Goal: Task Accomplishment & Management: Use online tool/utility

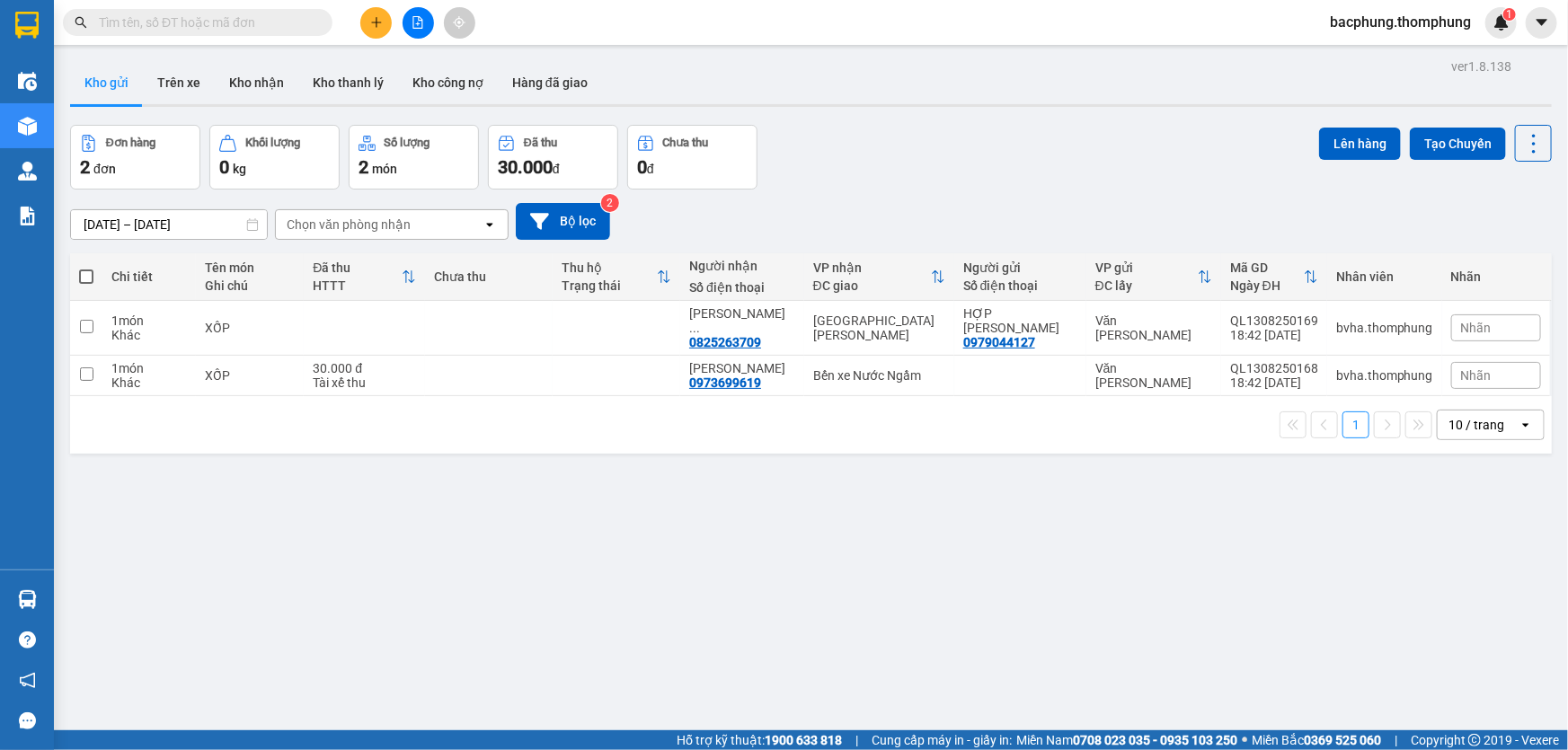
click at [414, 18] on icon "file-add" at bounding box center [419, 22] width 10 height 13
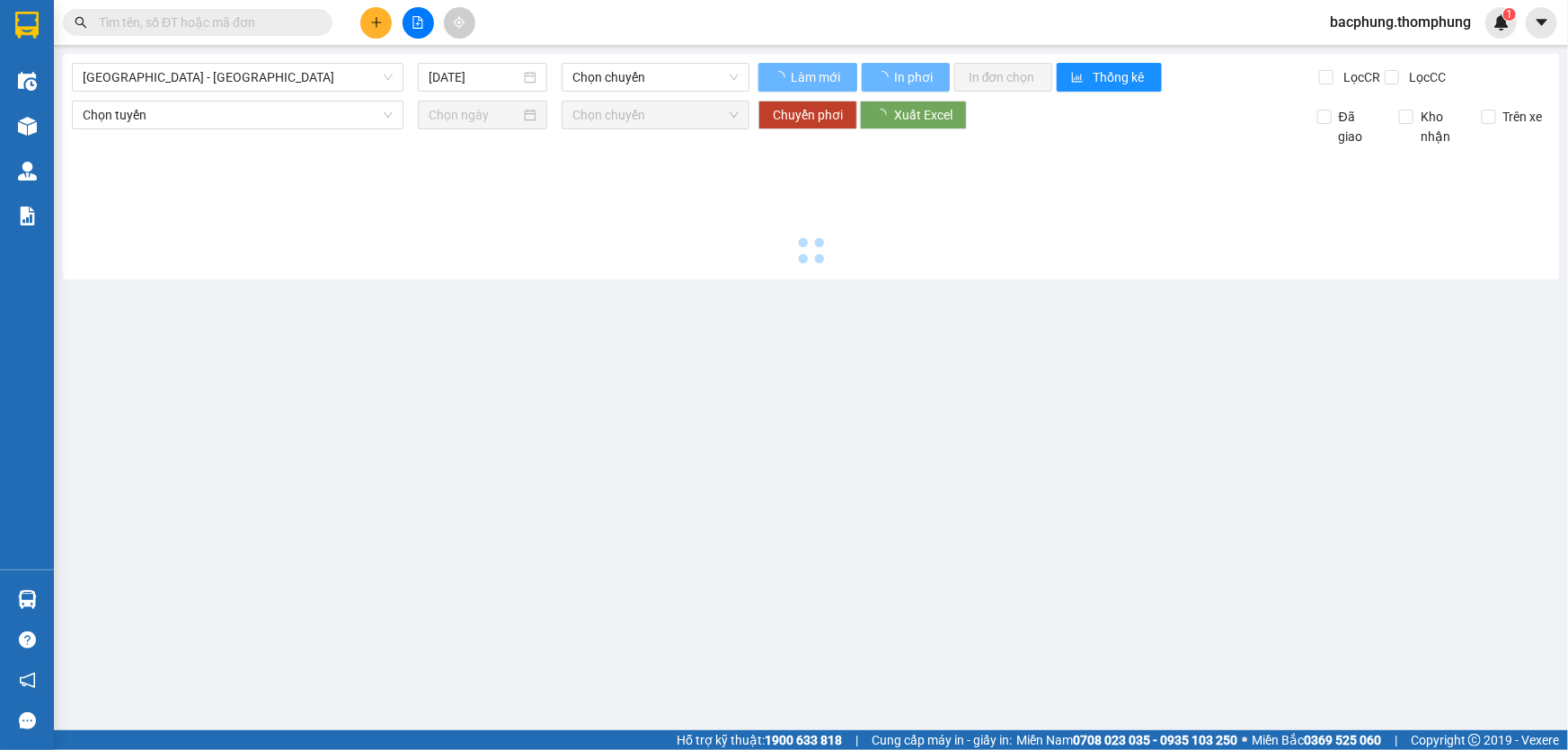
click at [414, 18] on icon "file-add" at bounding box center [419, 22] width 10 height 13
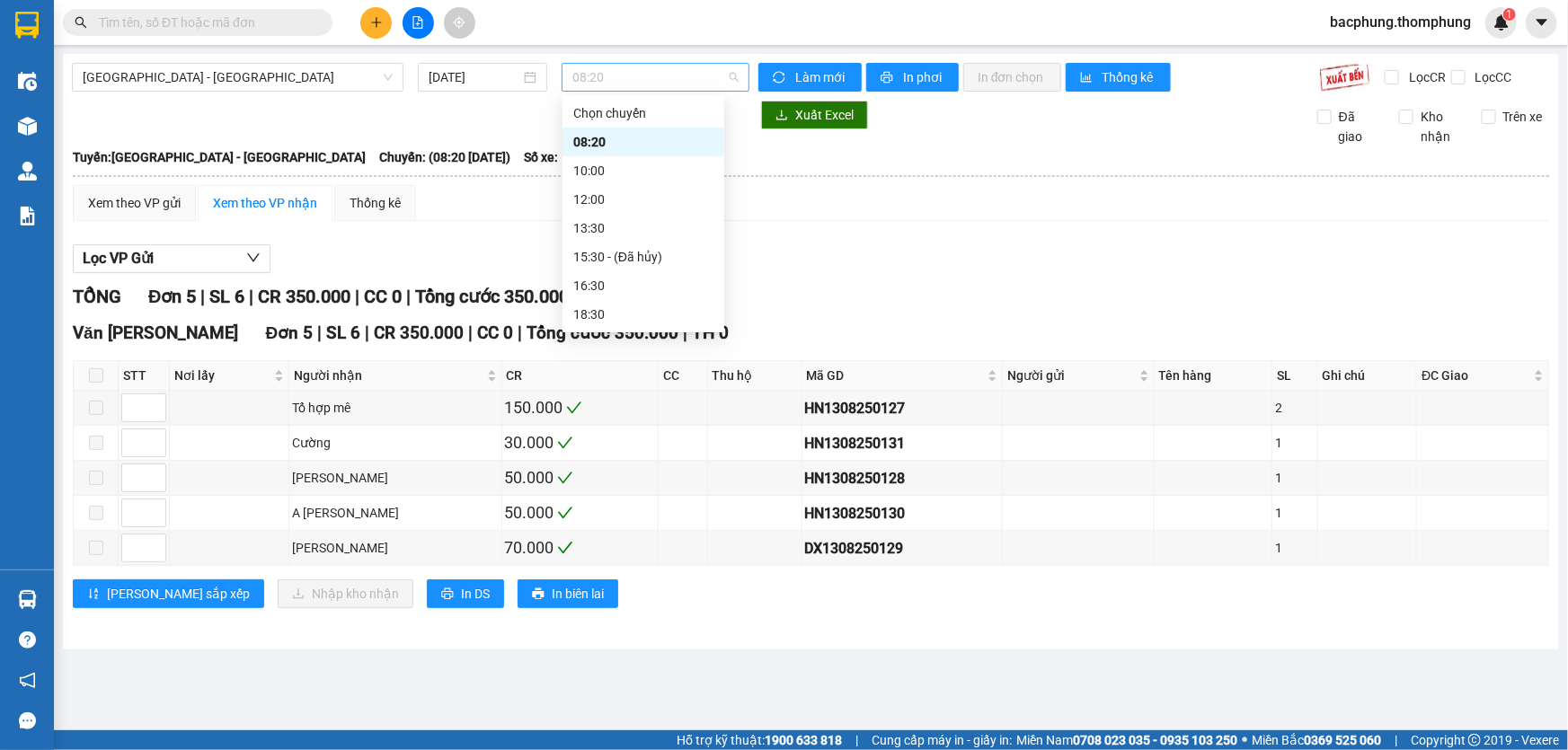
click at [638, 79] on span "08:20" at bounding box center [656, 77] width 166 height 27
drag, startPoint x: 608, startPoint y: 281, endPoint x: 616, endPoint y: 270, distance: 13.6
click at [612, 277] on div "16:30" at bounding box center [643, 285] width 140 height 20
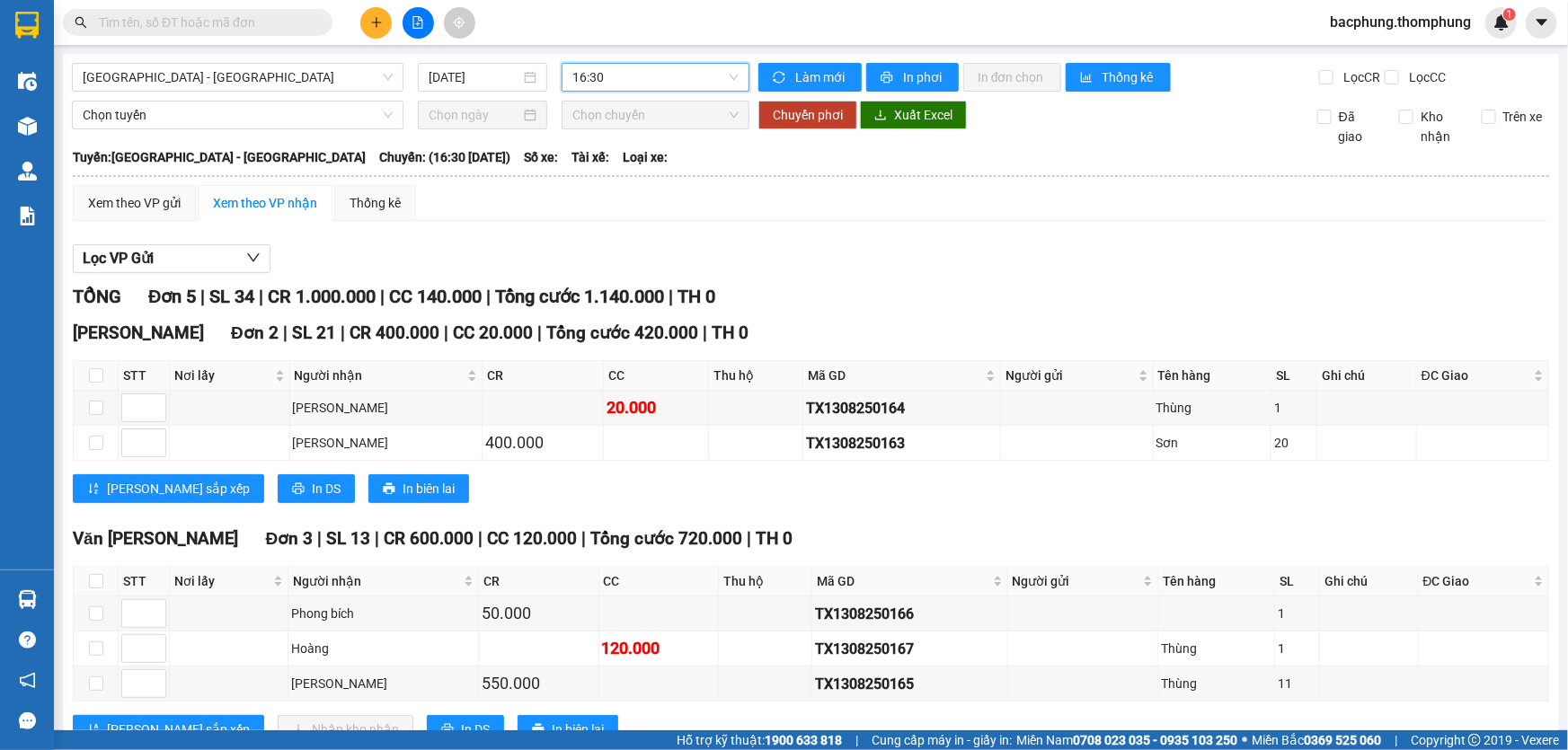
scroll to position [61, 0]
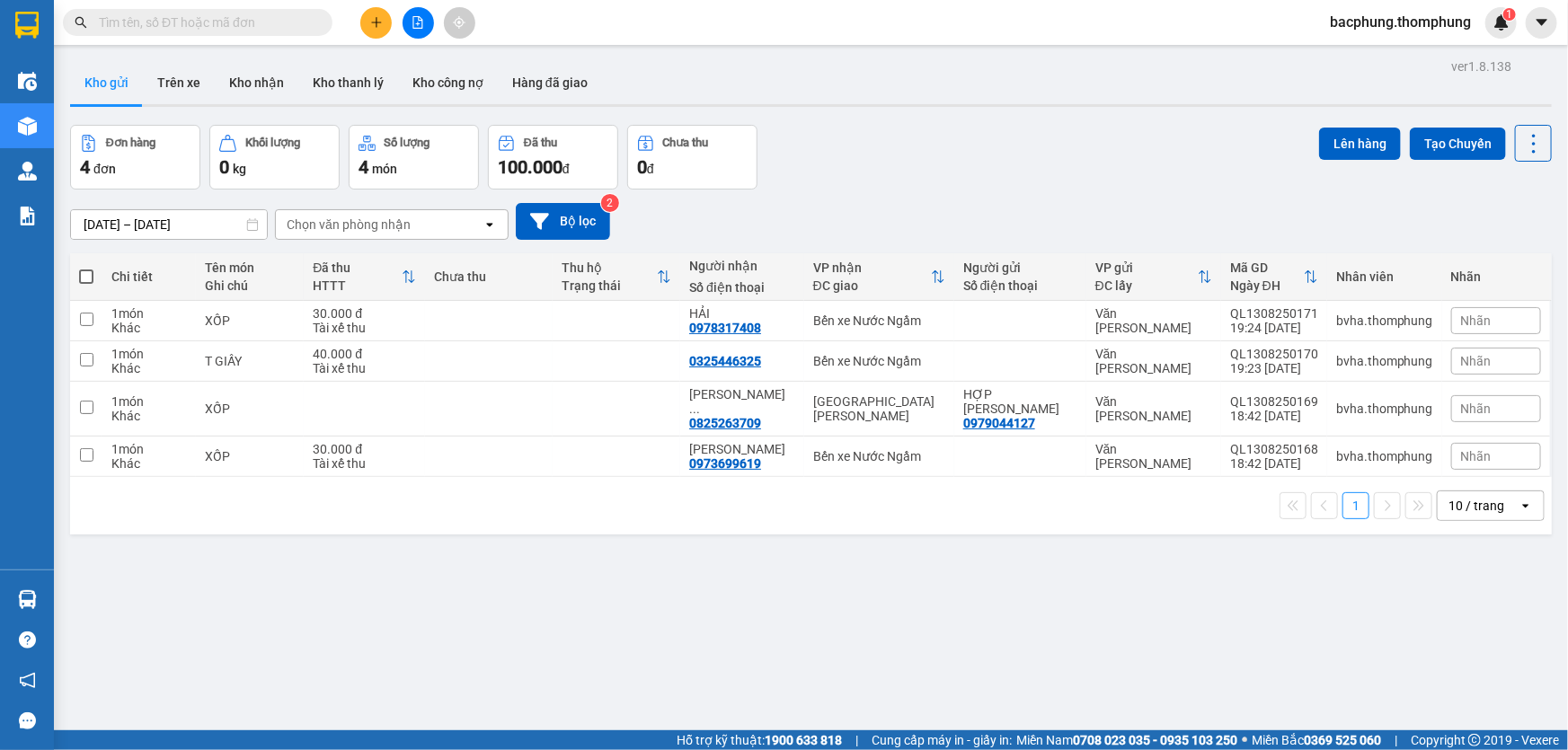
click at [418, 22] on icon "file-add" at bounding box center [419, 22] width 10 height 13
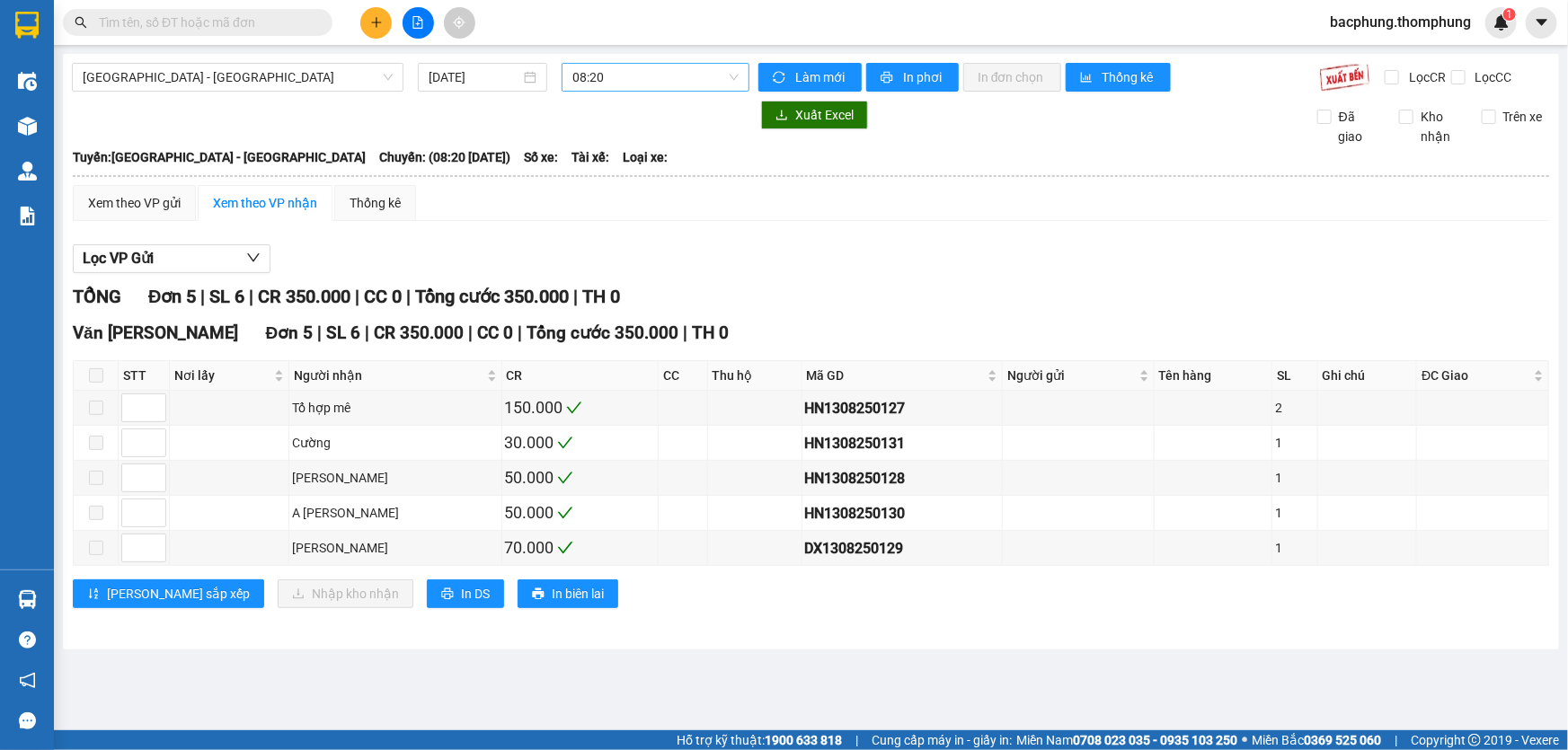
drag, startPoint x: 600, startPoint y: 79, endPoint x: 612, endPoint y: 86, distance: 13.9
click at [601, 79] on span "08:20" at bounding box center [656, 77] width 166 height 27
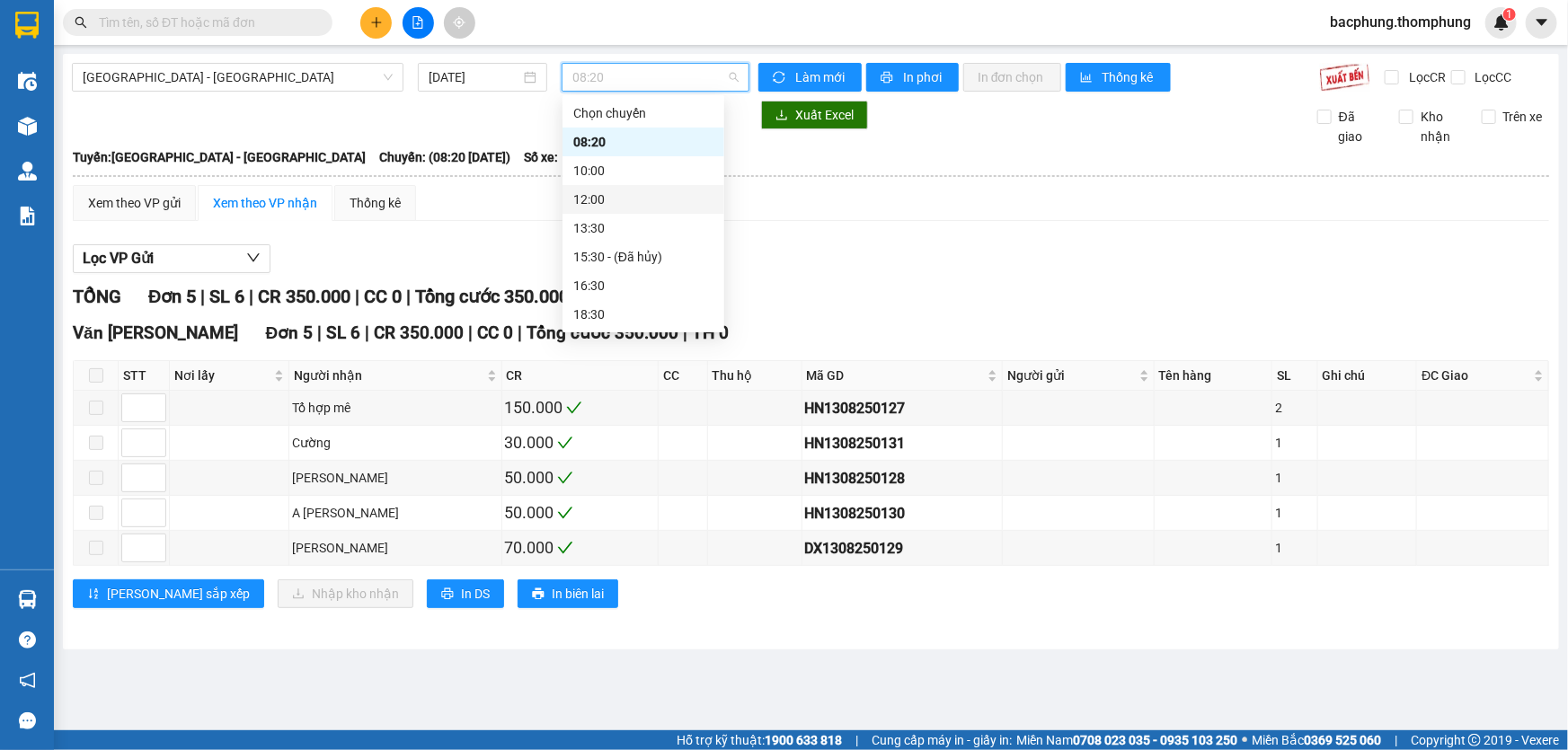
click at [625, 198] on div "12:00" at bounding box center [643, 200] width 140 height 20
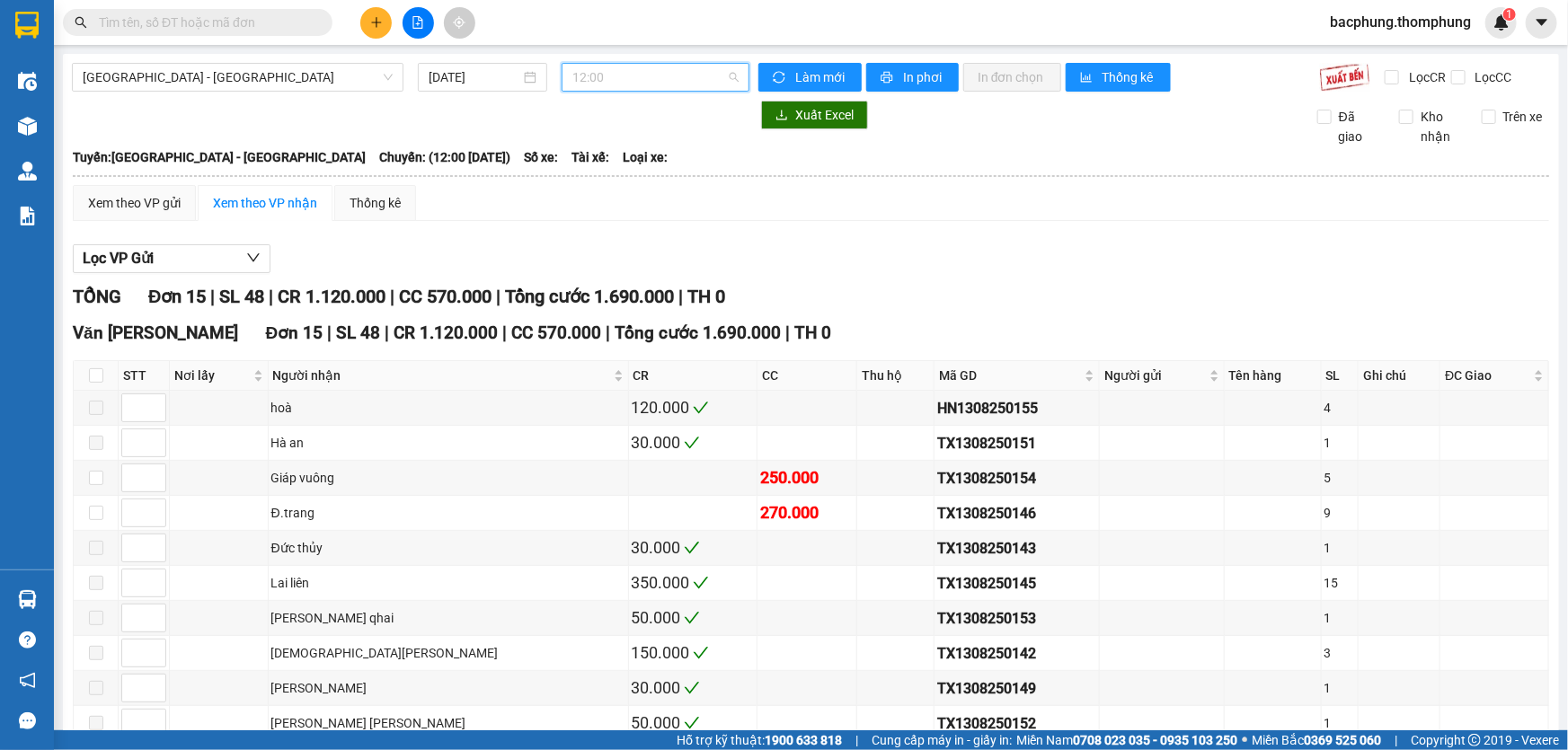
click at [588, 81] on span "12:00" at bounding box center [656, 77] width 166 height 27
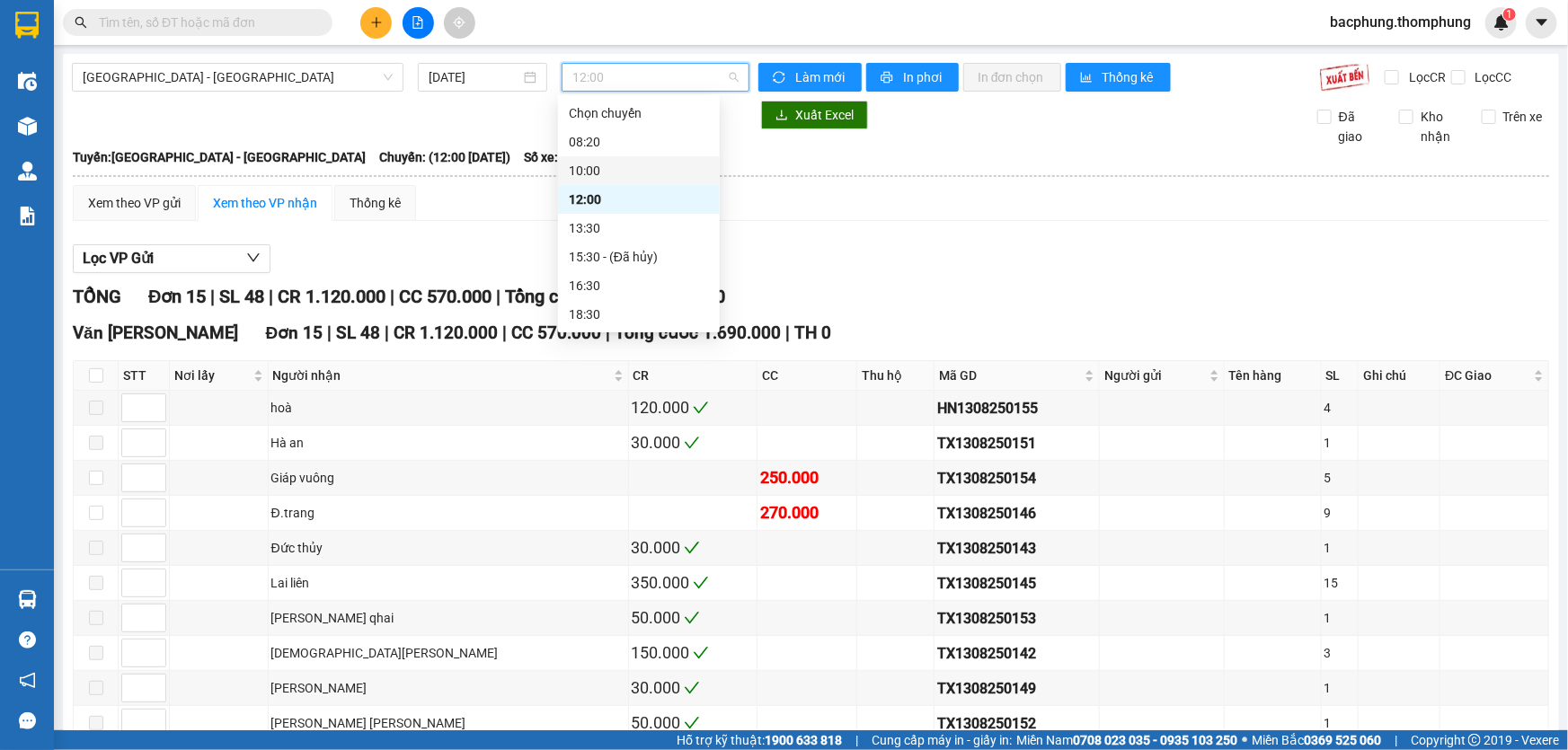
click at [614, 158] on div "10:00" at bounding box center [639, 171] width 162 height 29
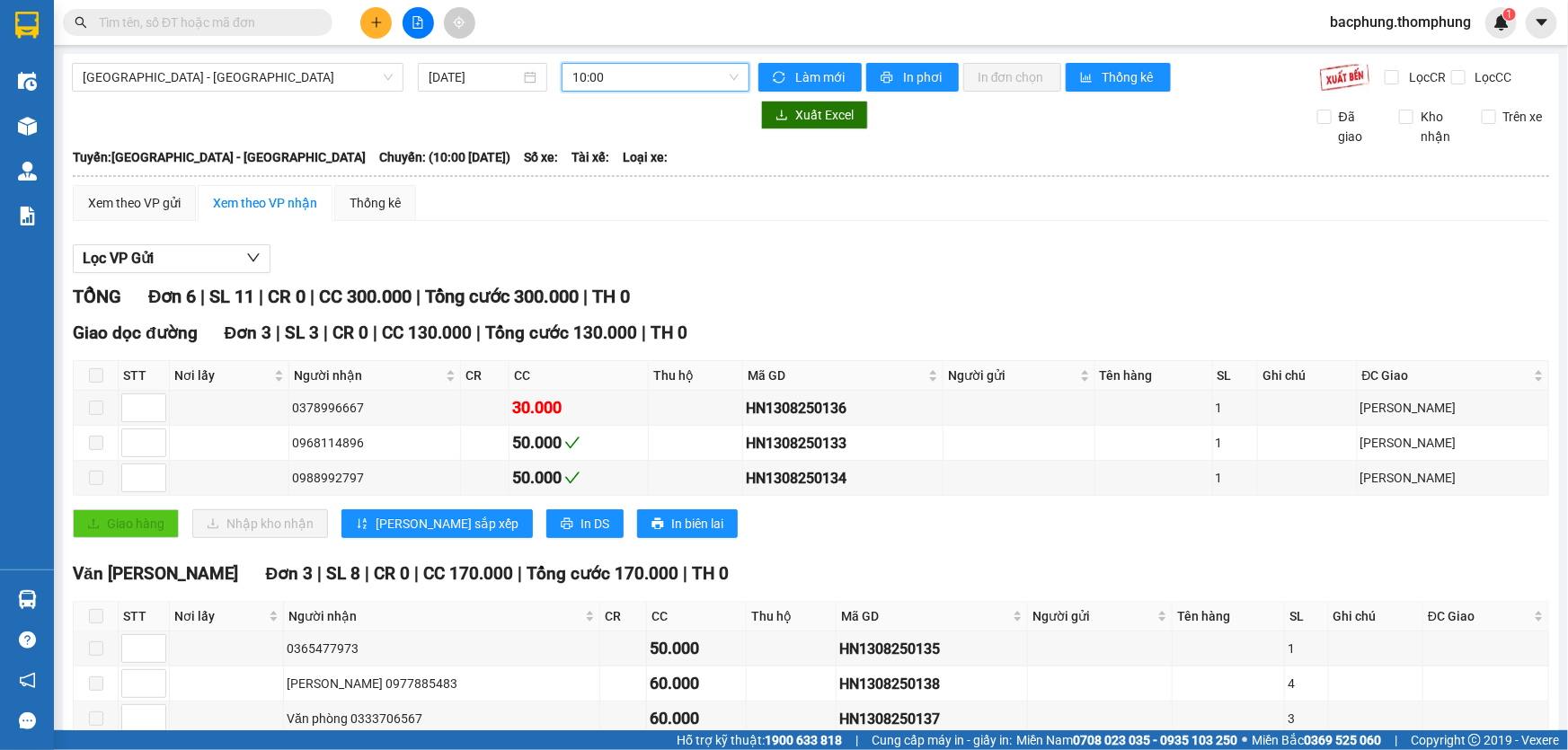
scroll to position [96, 0]
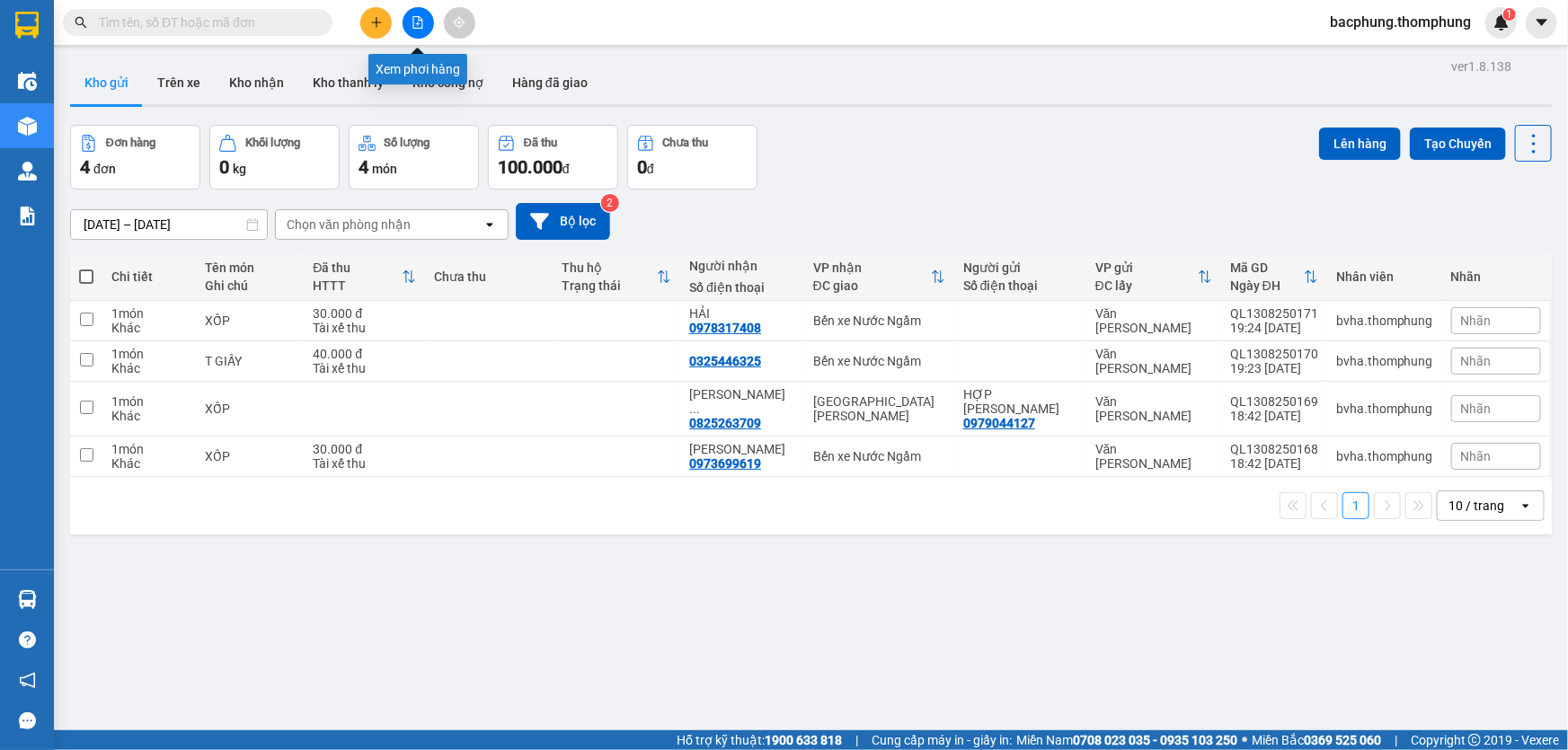
click at [418, 24] on icon "file-add" at bounding box center [419, 22] width 10 height 13
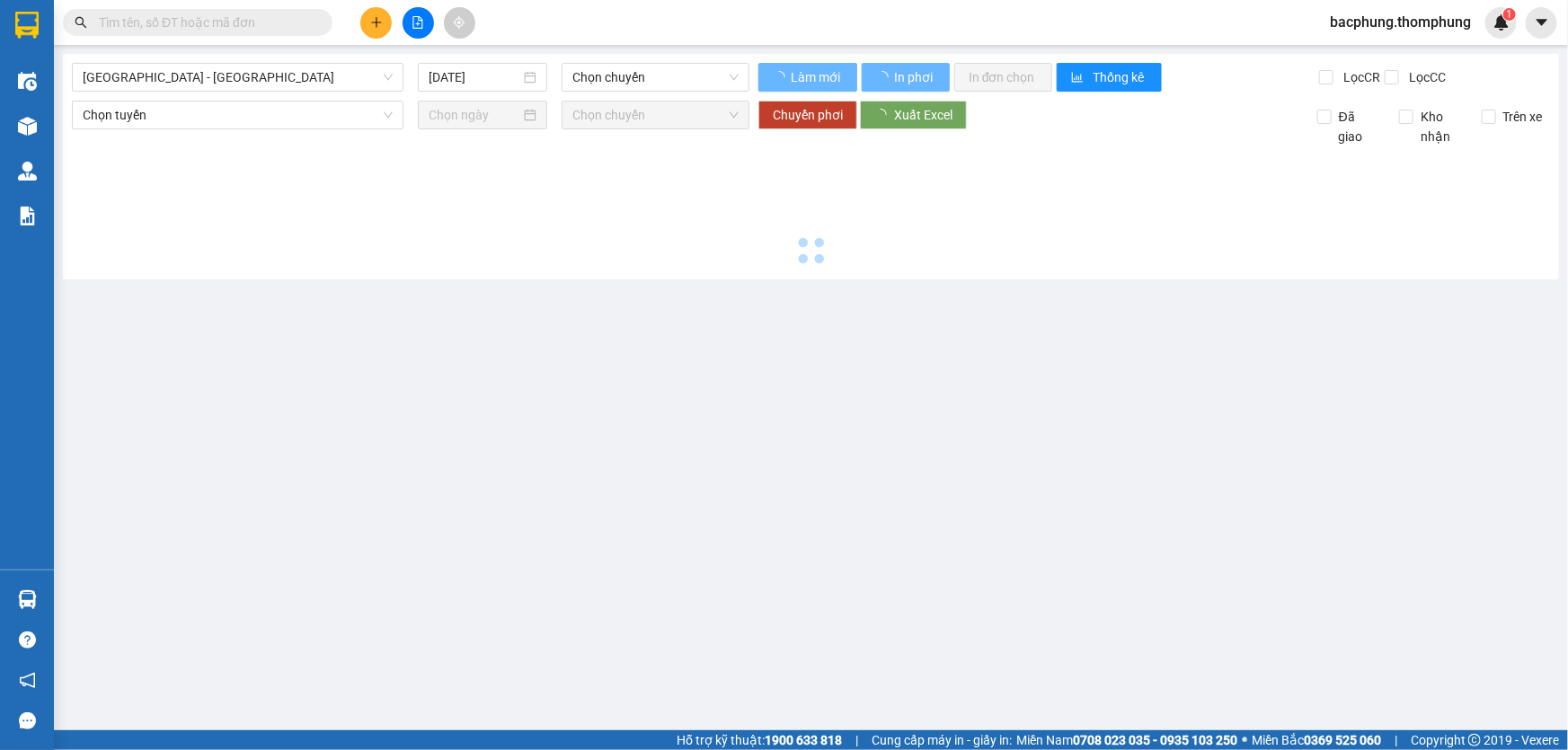
click at [420, 26] on icon "file-add" at bounding box center [418, 22] width 13 height 13
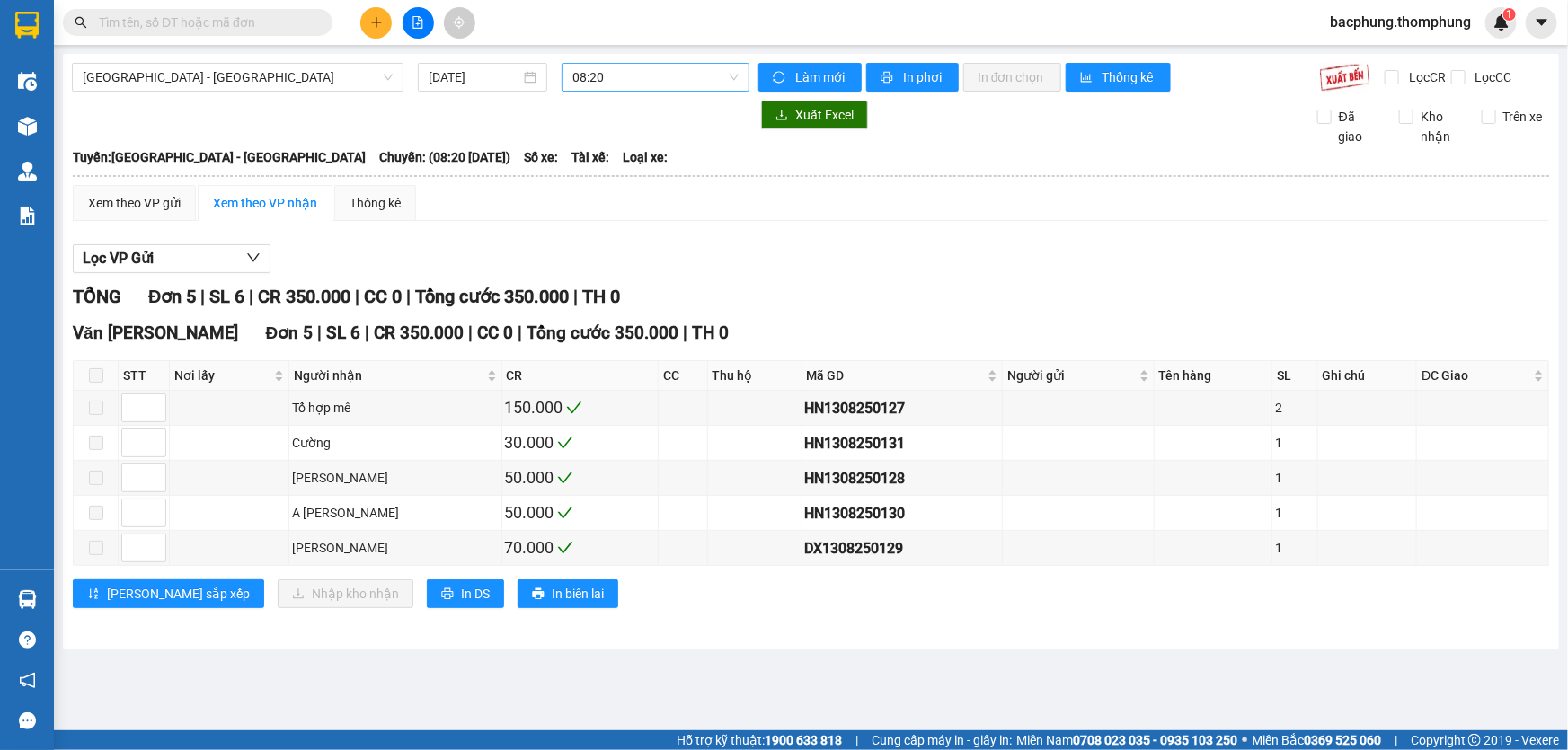
click at [613, 79] on span "08:20" at bounding box center [656, 77] width 166 height 27
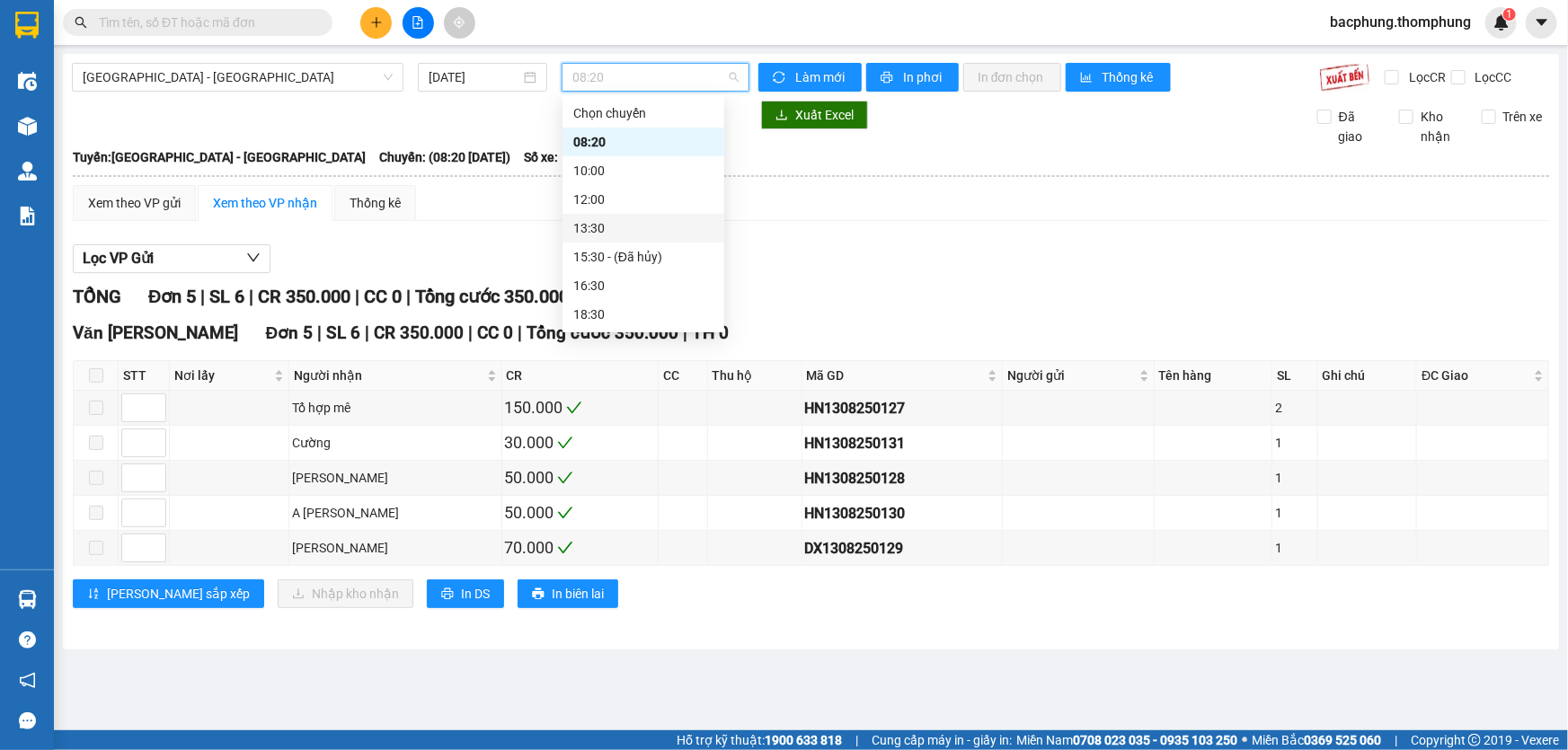
click at [588, 225] on div "13:30" at bounding box center [643, 228] width 140 height 20
